Goal: Find specific page/section: Find specific page/section

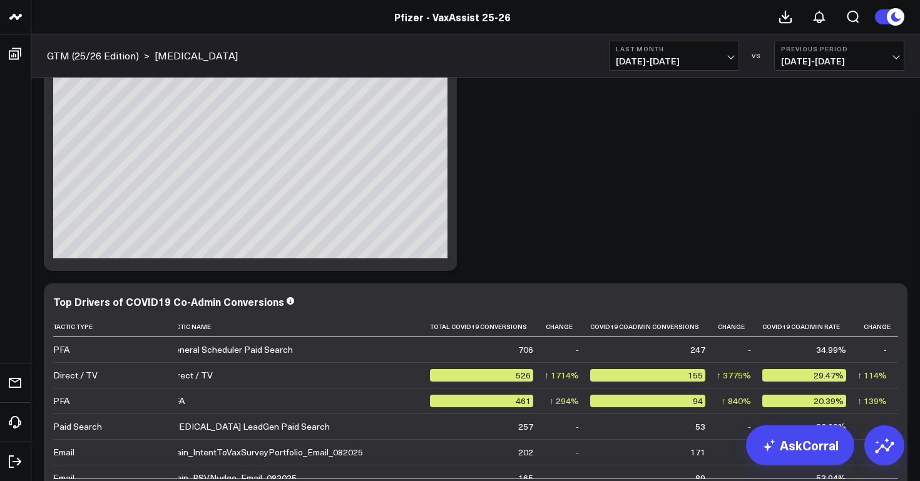
scroll to position [1137, 0]
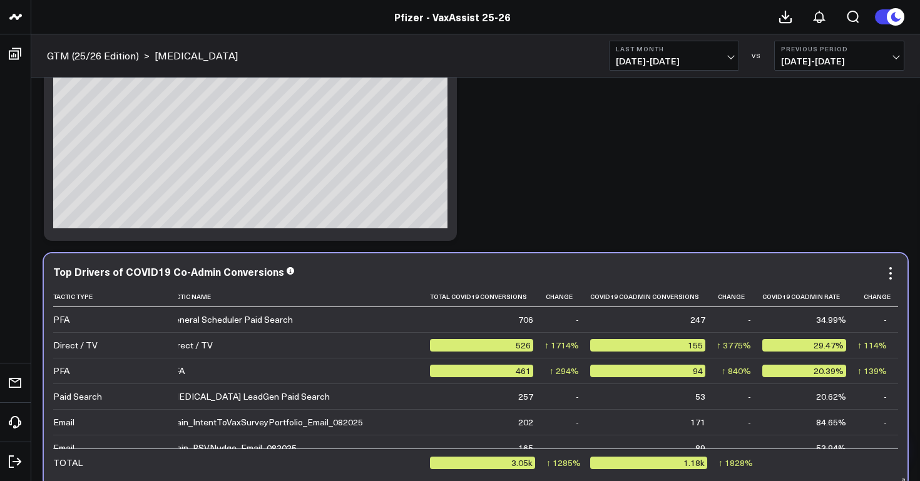
click at [550, 403] on td "-" at bounding box center [568, 397] width 46 height 26
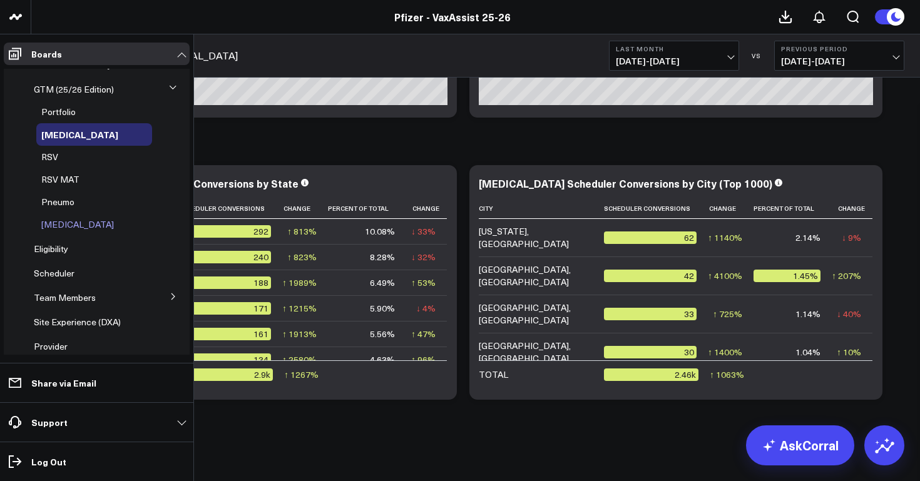
scroll to position [20, 0]
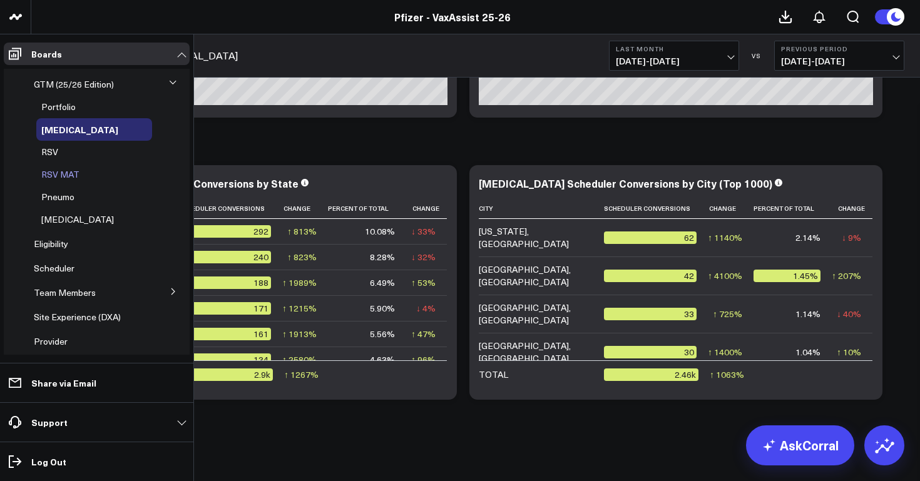
click at [63, 175] on span "RSV MAT" at bounding box center [60, 174] width 38 height 12
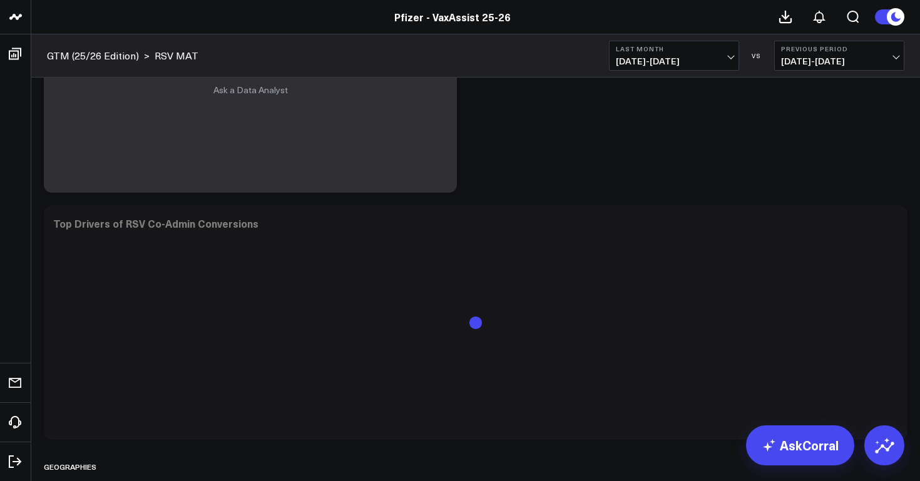
scroll to position [1260, 0]
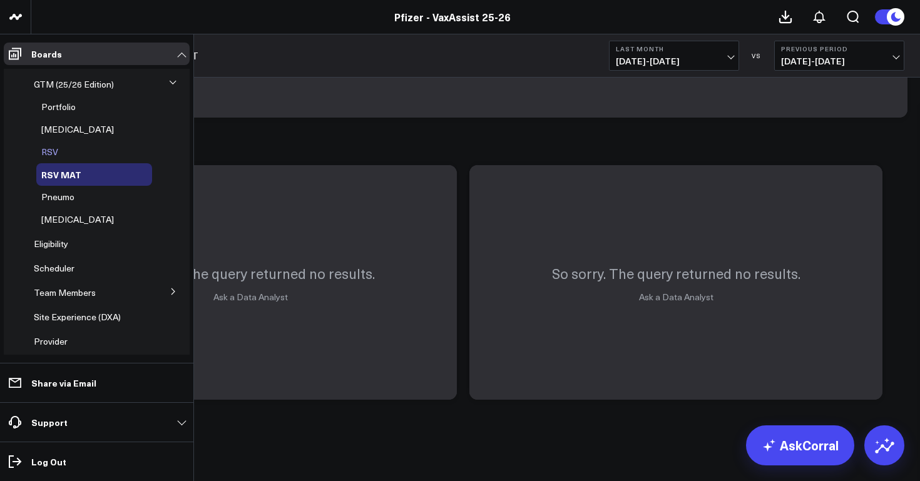
click at [54, 150] on span "RSV" at bounding box center [49, 152] width 17 height 12
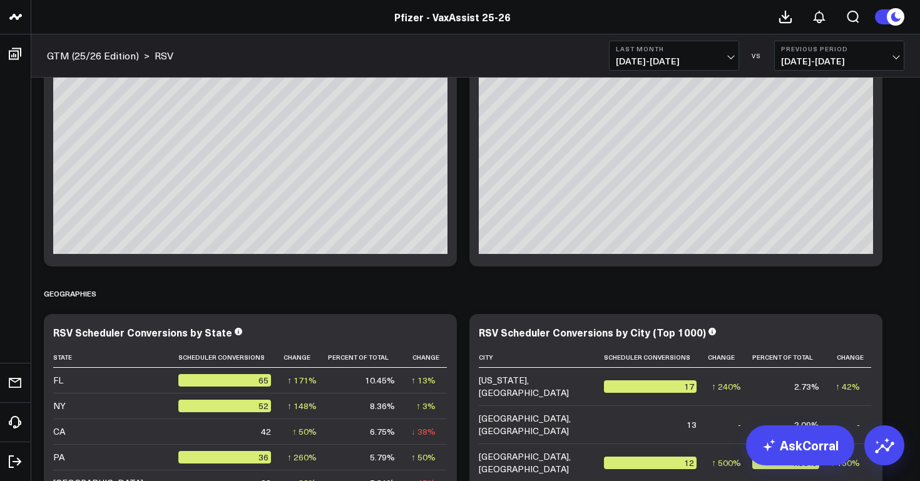
scroll to position [1790, 0]
